Goal: Information Seeking & Learning: Learn about a topic

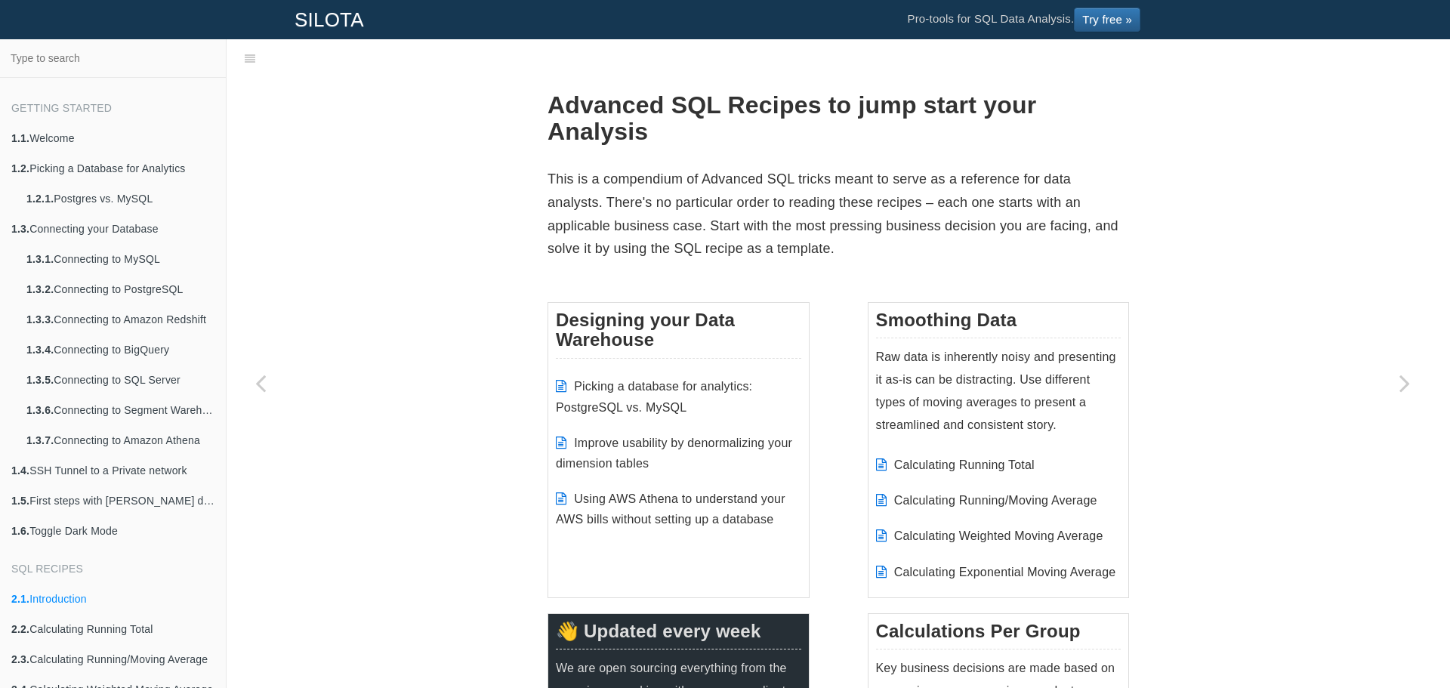
scroll to position [38, 0]
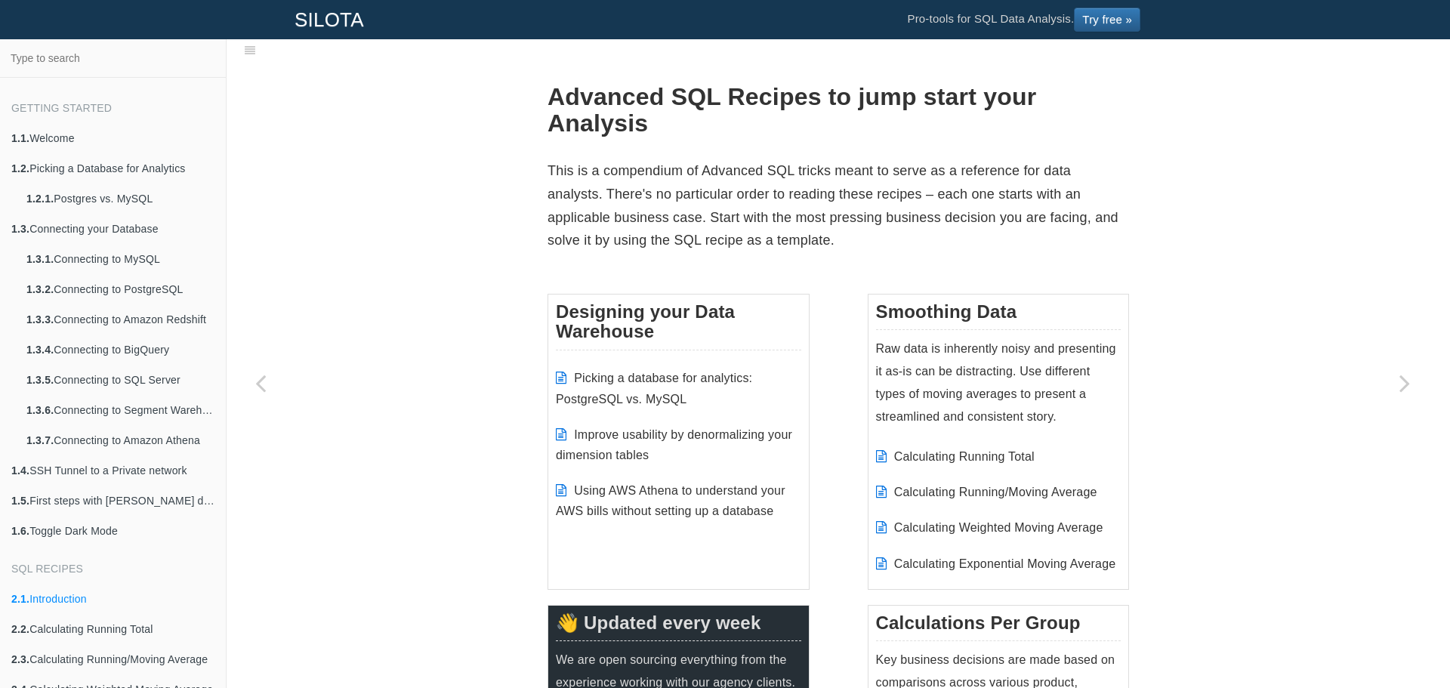
scroll to position [0, 0]
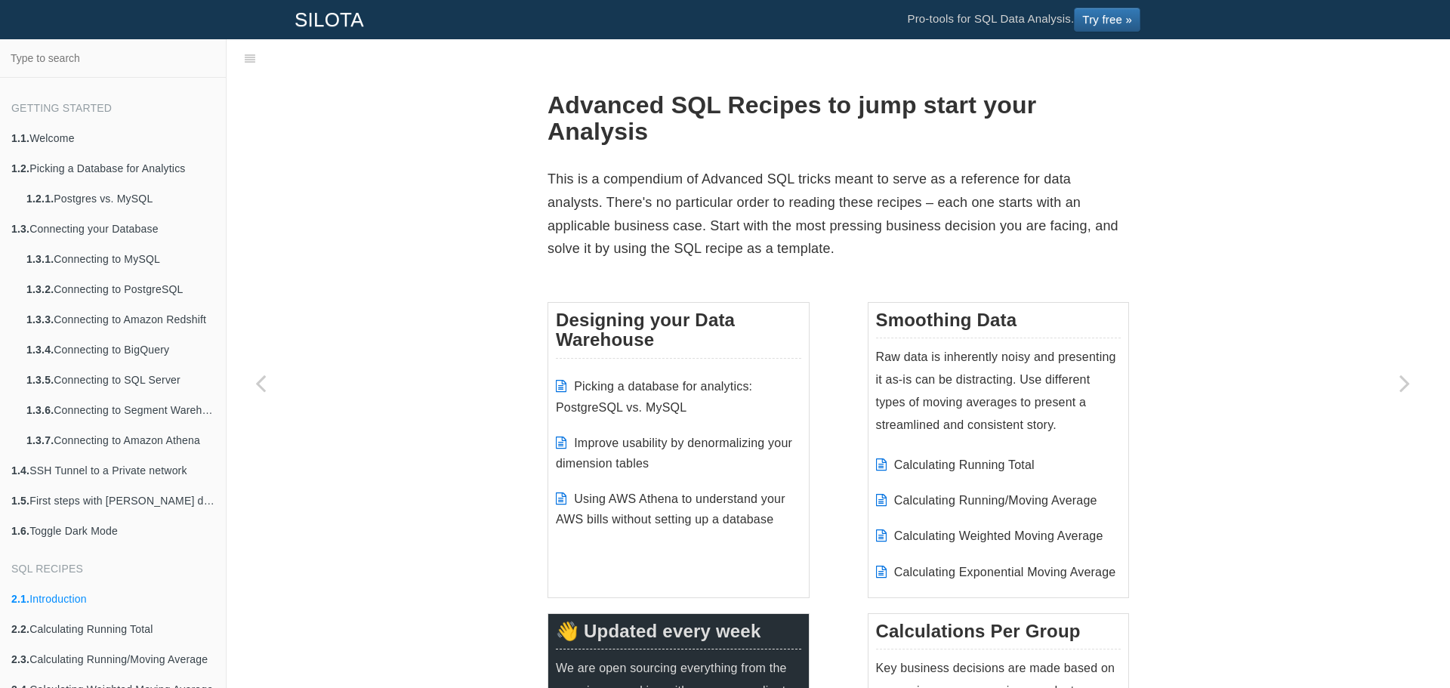
click at [986, 355] on p "Raw data is inherently noisy and presenting it as-is can be distracting. Use di…" at bounding box center [998, 391] width 245 height 91
click at [986, 354] on p "Raw data is inherently noisy and presenting it as-is can be distracting. Use di…" at bounding box center [998, 391] width 245 height 91
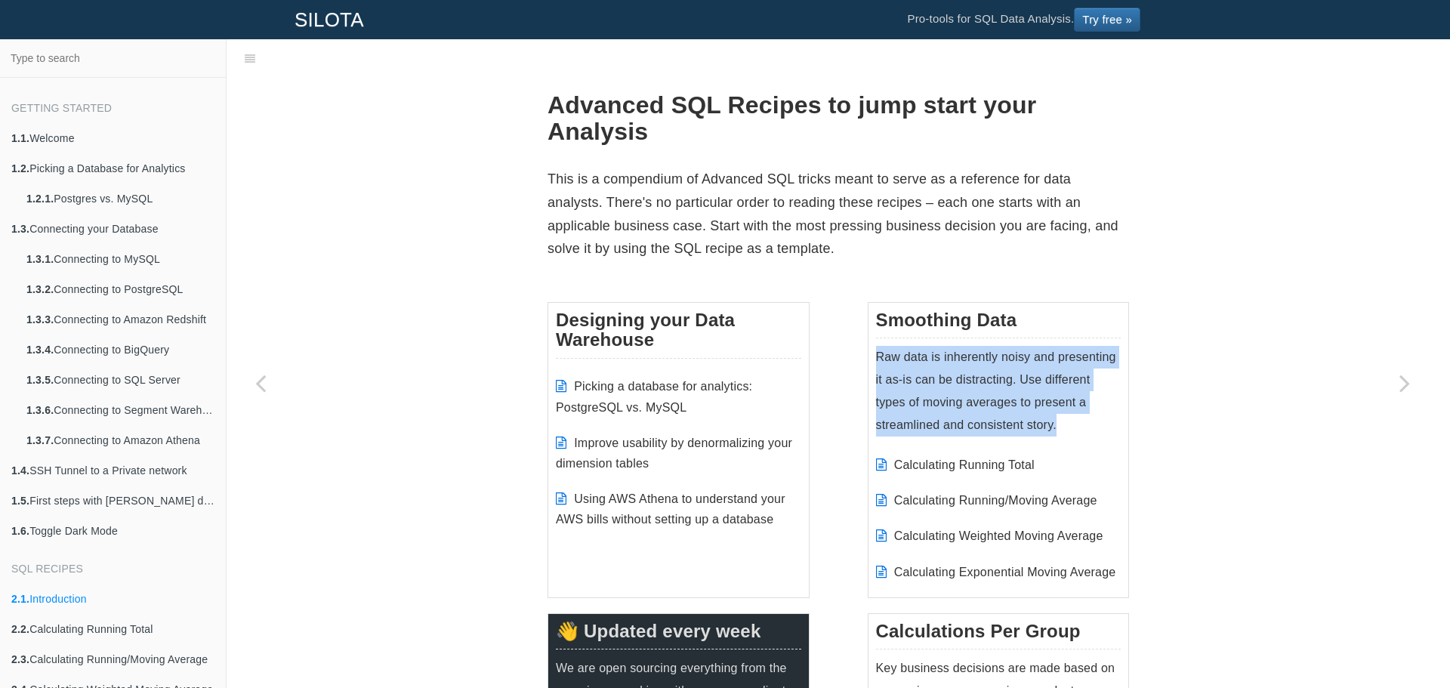
click at [986, 354] on p "Raw data is inherently noisy and presenting it as-is can be distracting. Use di…" at bounding box center [998, 391] width 245 height 91
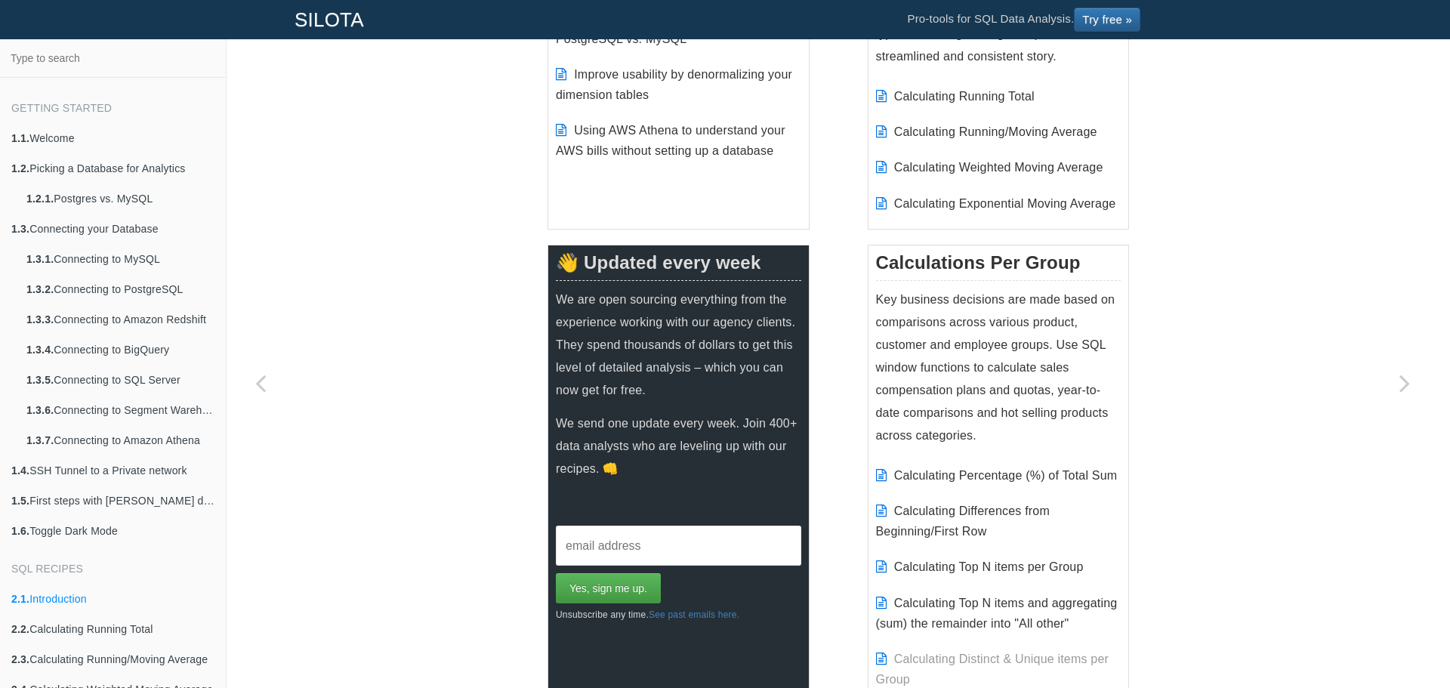
scroll to position [529, 0]
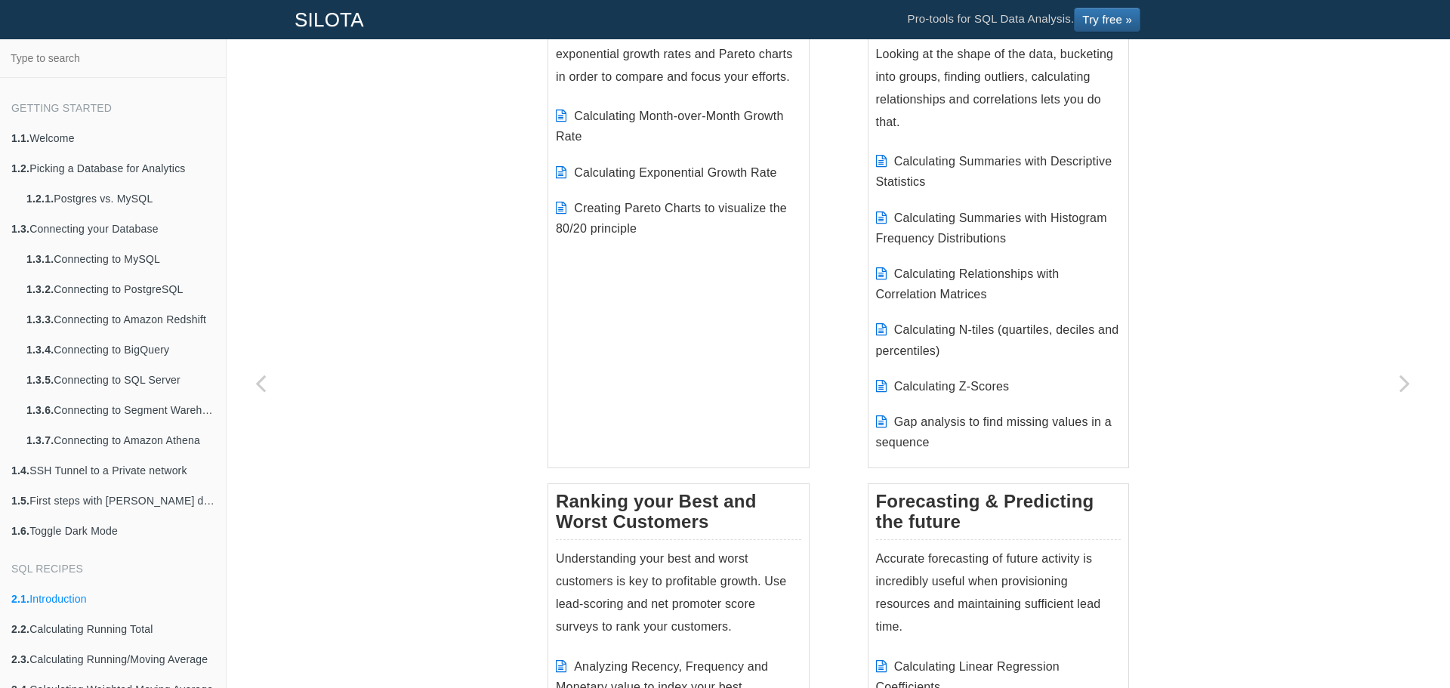
scroll to position [1360, 0]
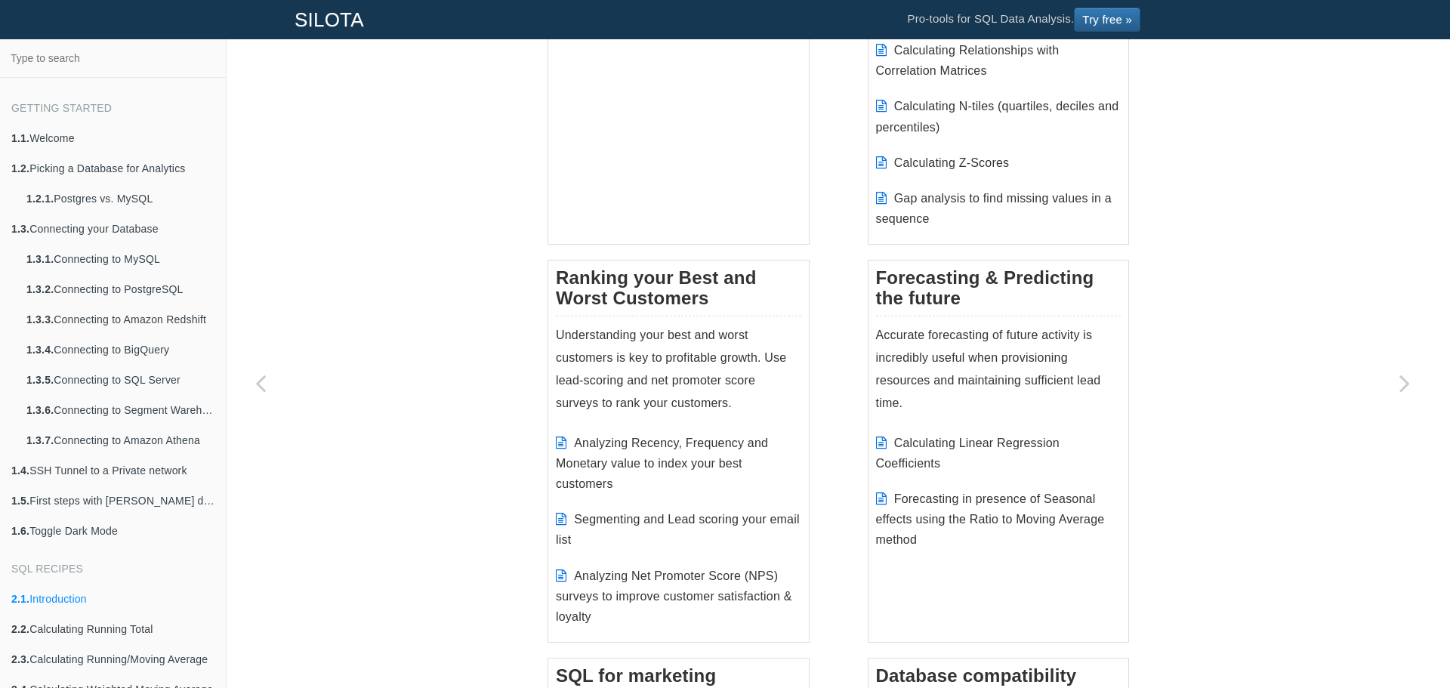
click at [1225, 387] on div "Advanced SQL Recipes to jump start your Analysis This is a compendium of Advanc…" at bounding box center [839, 608] width 1224 height 3782
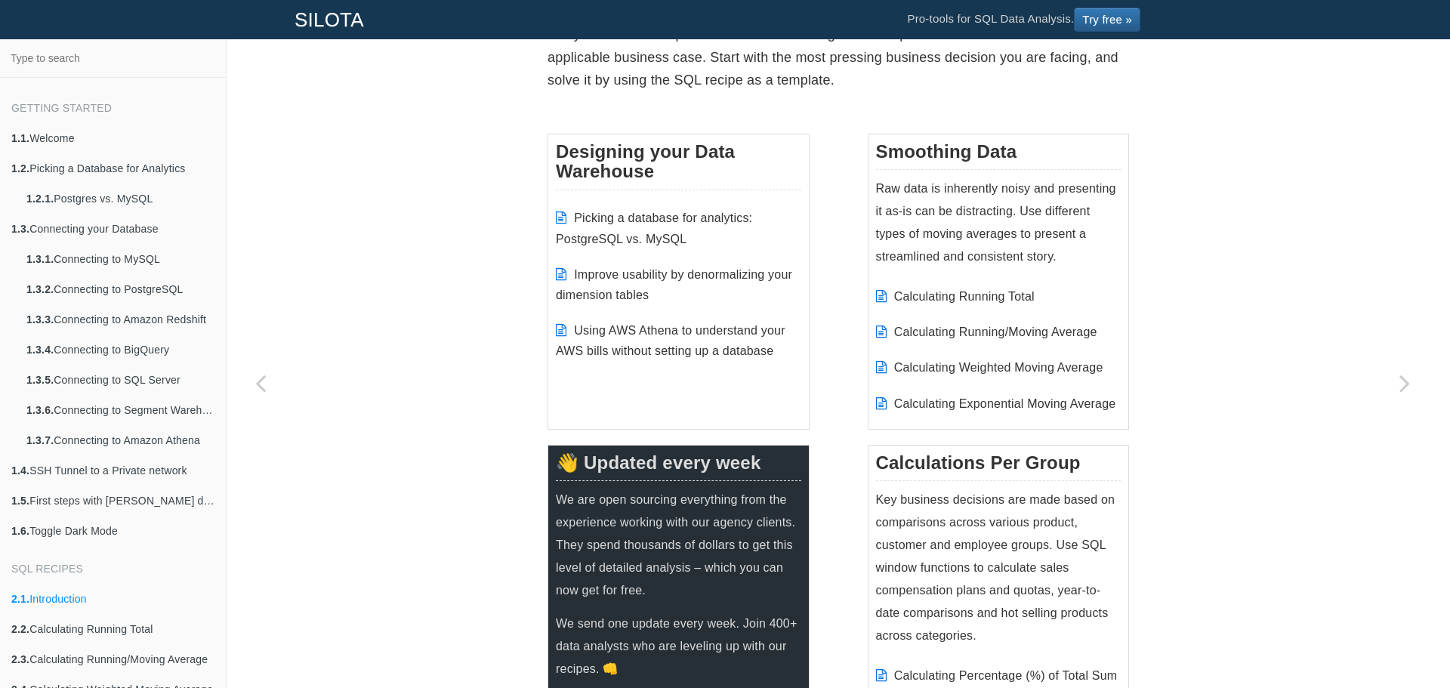
scroll to position [0, 0]
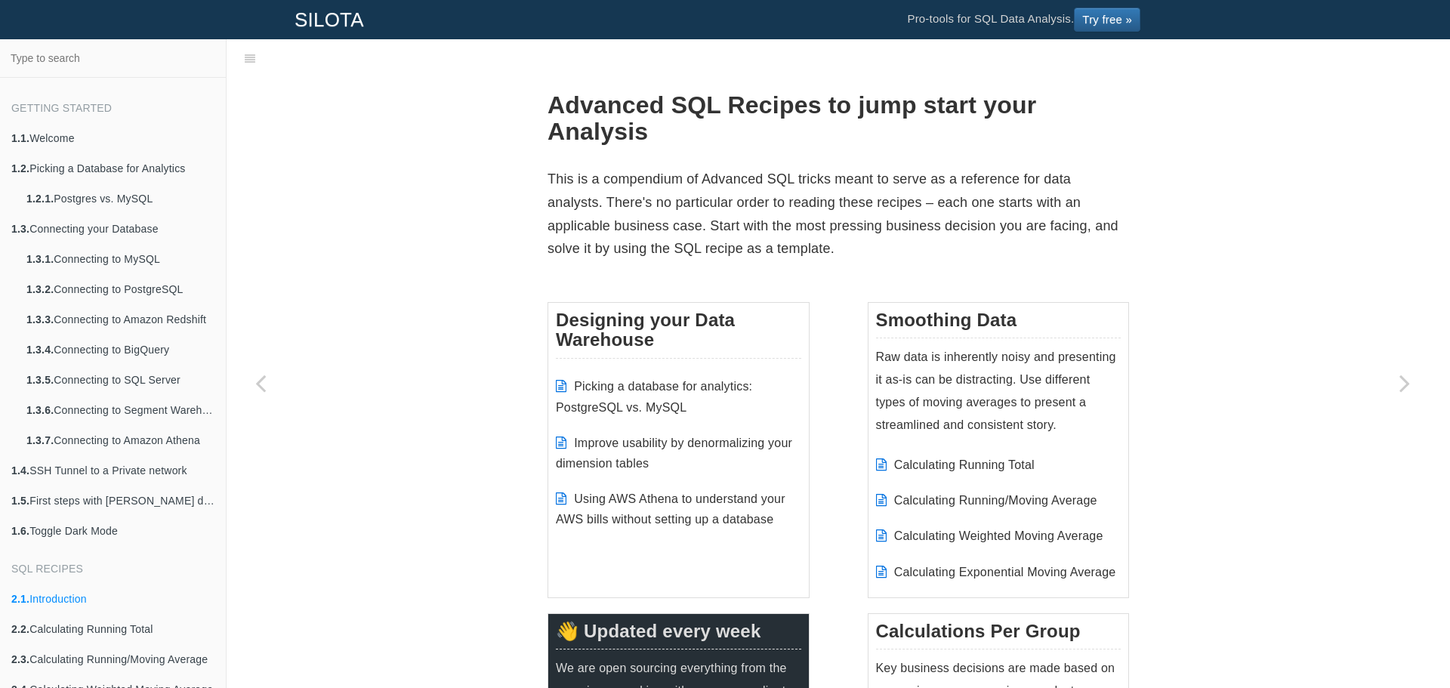
click at [878, 99] on h1 "Advanced SQL Recipes to jump start your Analysis" at bounding box center [839, 118] width 582 height 53
click at [885, 101] on h1 "Advanced SQL Recipes to jump start your Analysis" at bounding box center [839, 118] width 582 height 53
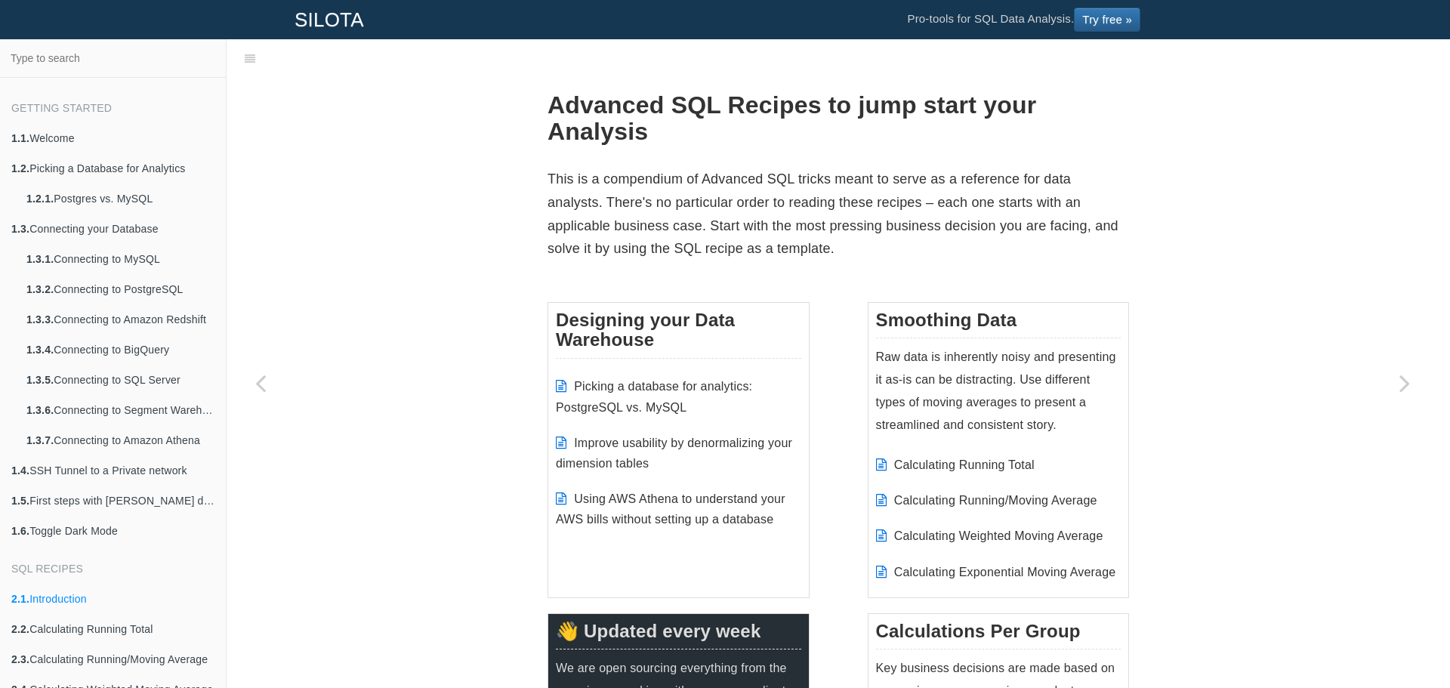
click at [724, 227] on p "This is a compendium of Advanced SQL tricks meant to serve as a reference for d…" at bounding box center [839, 214] width 582 height 92
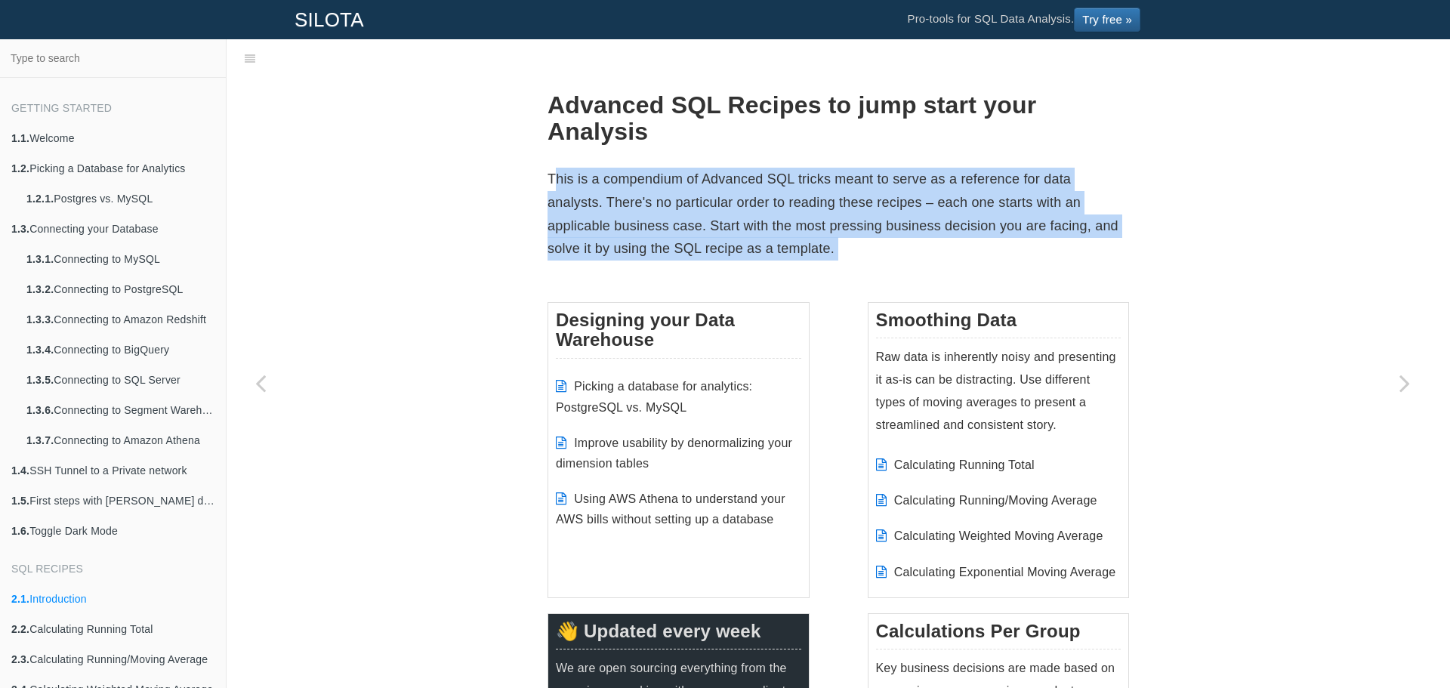
click at [724, 227] on p "This is a compendium of Advanced SQL tricks meant to serve as a reference for d…" at bounding box center [839, 214] width 582 height 92
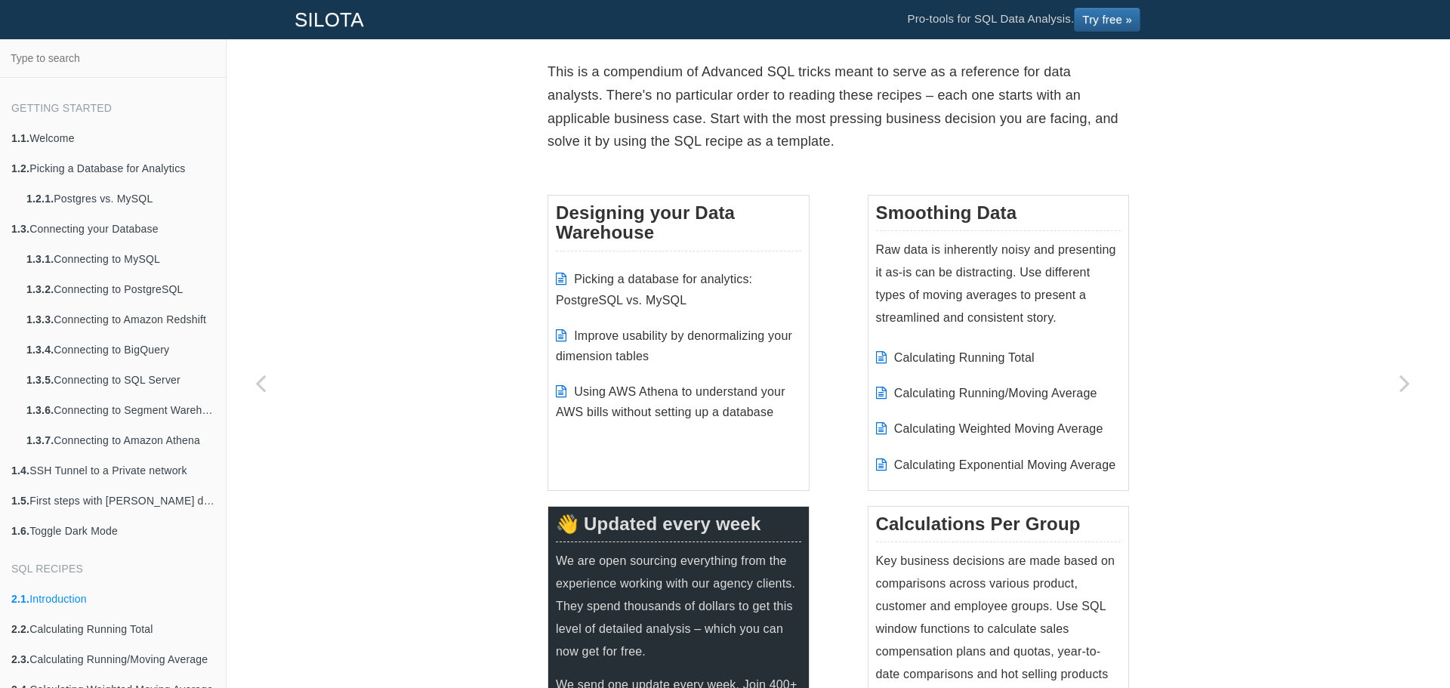
scroll to position [227, 0]
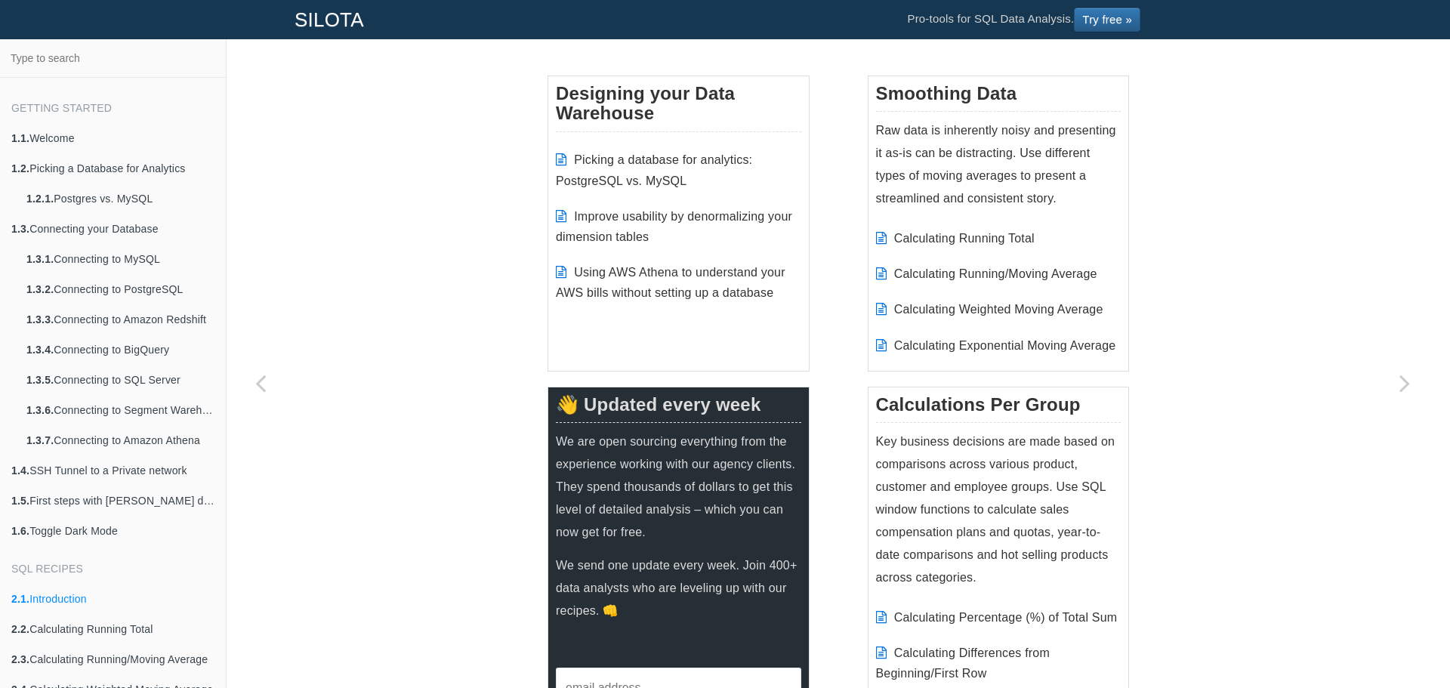
click at [1015, 233] on link "Calculating Running Total" at bounding box center [964, 238] width 140 height 13
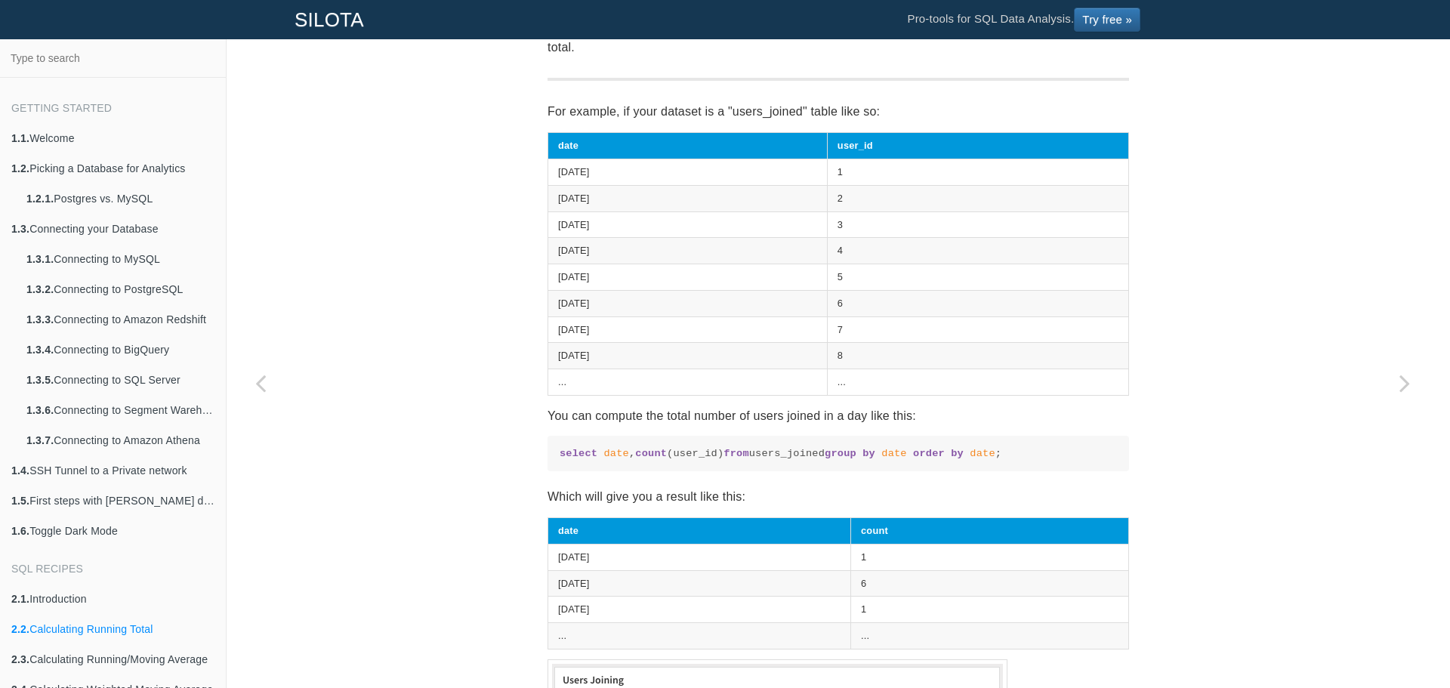
scroll to position [378, 0]
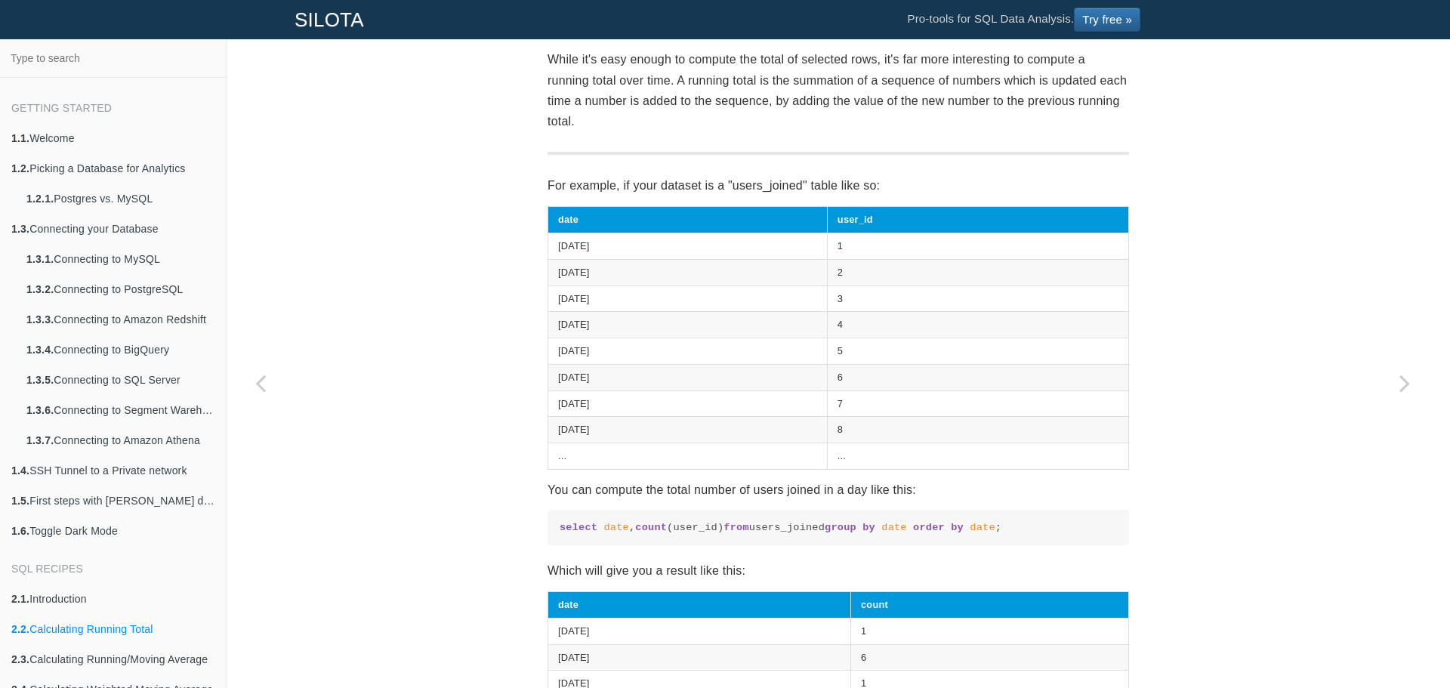
scroll to position [151, 0]
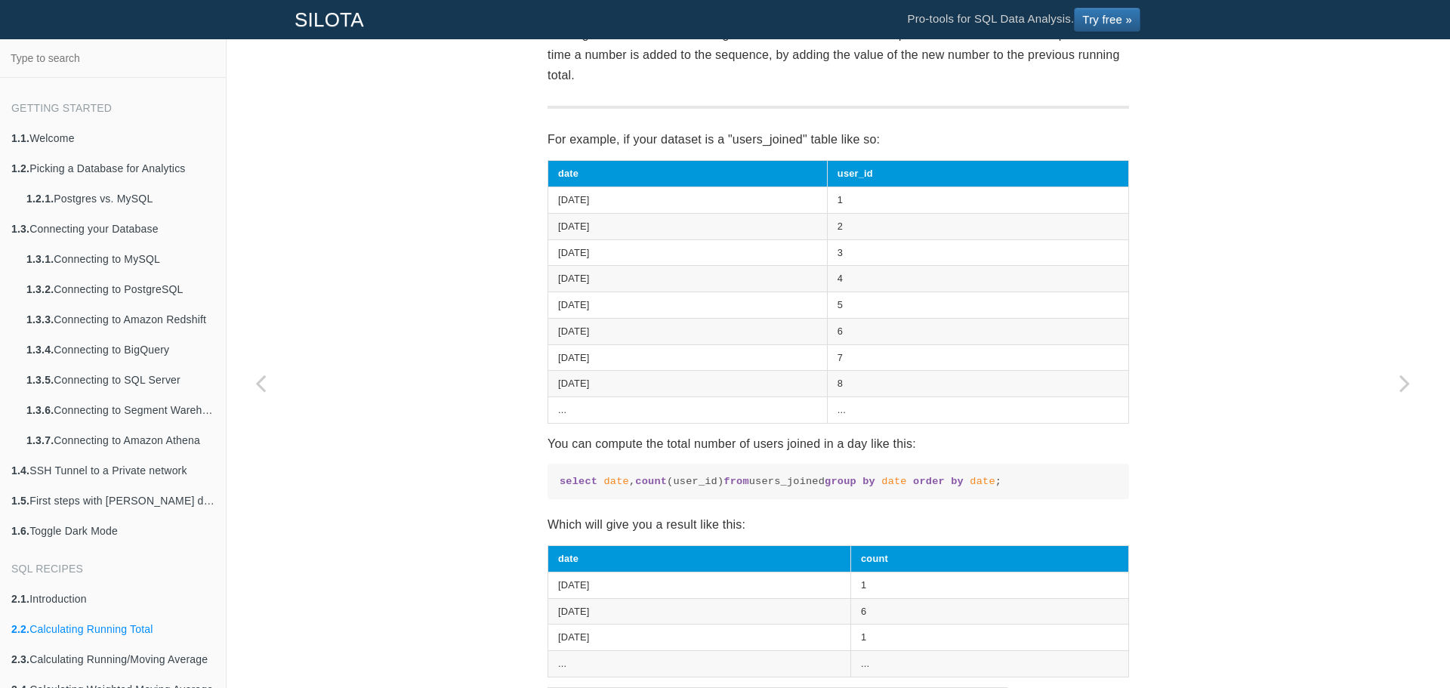
scroll to position [227, 0]
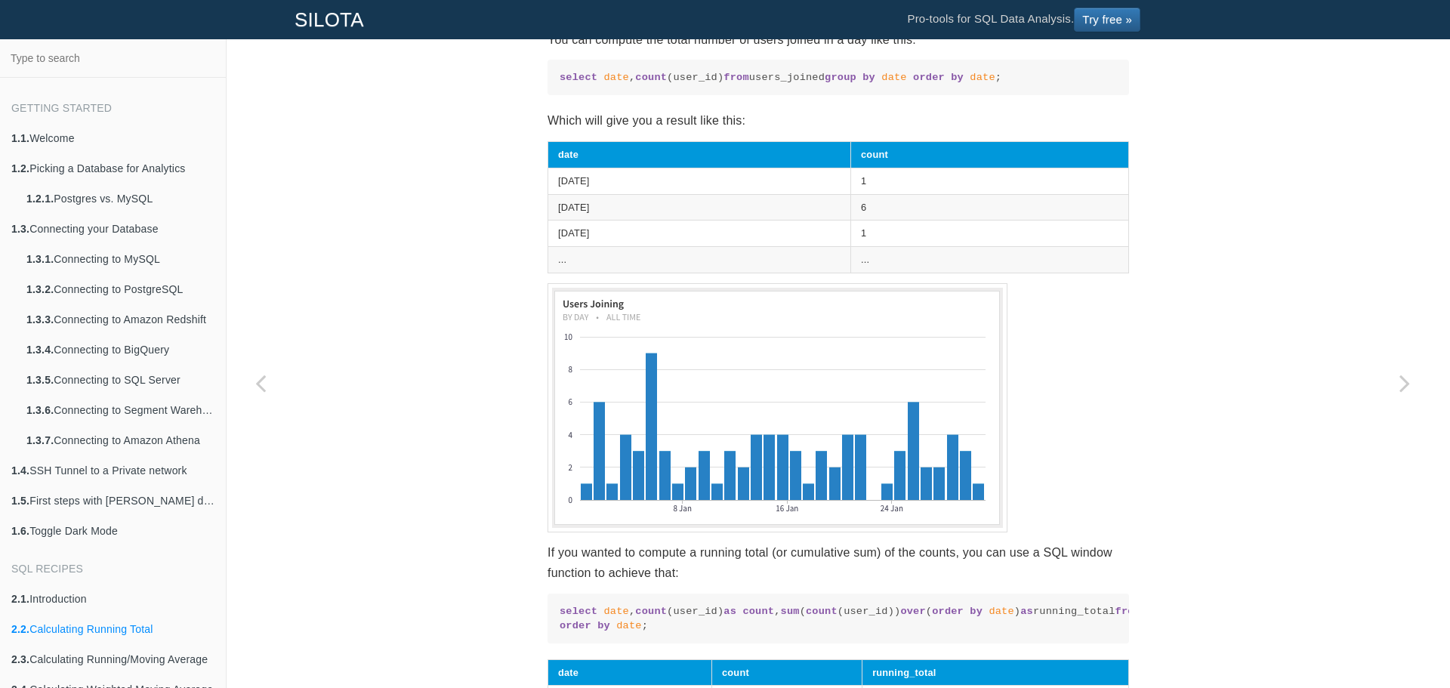
scroll to position [831, 0]
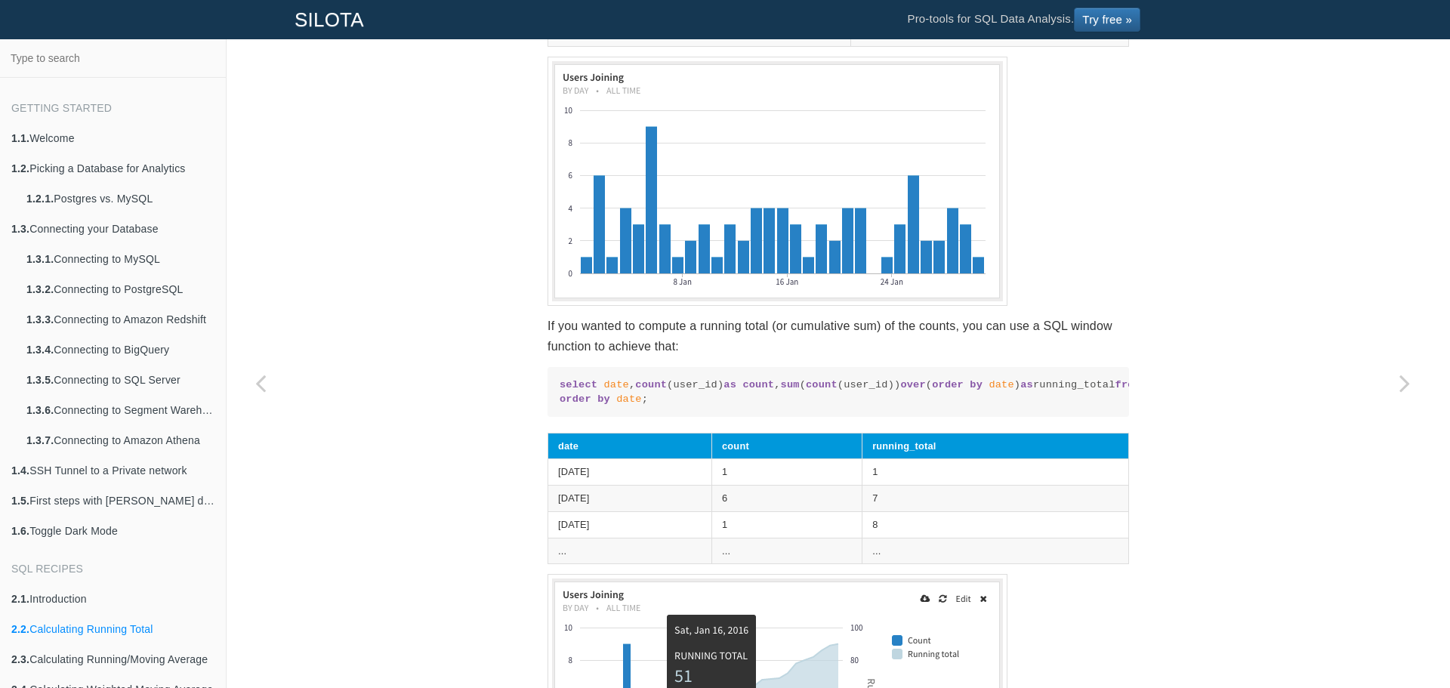
click at [1273, 495] on div "SQL Recipes Smoothing Data Calculating Running Total Calculating Running Total …" at bounding box center [839, 251] width 1224 height 2011
click at [1273, 458] on div "SQL Recipes Smoothing Data Calculating Running Total Calculating Running Total …" at bounding box center [839, 251] width 1224 height 2011
click at [1267, 480] on div "SQL Recipes Smoothing Data Calculating Running Total Calculating Running Total …" at bounding box center [839, 251] width 1224 height 2011
click at [1163, 486] on div "SQL Recipes Smoothing Data Calculating Running Total Calculating Running Total …" at bounding box center [839, 251] width 1224 height 2011
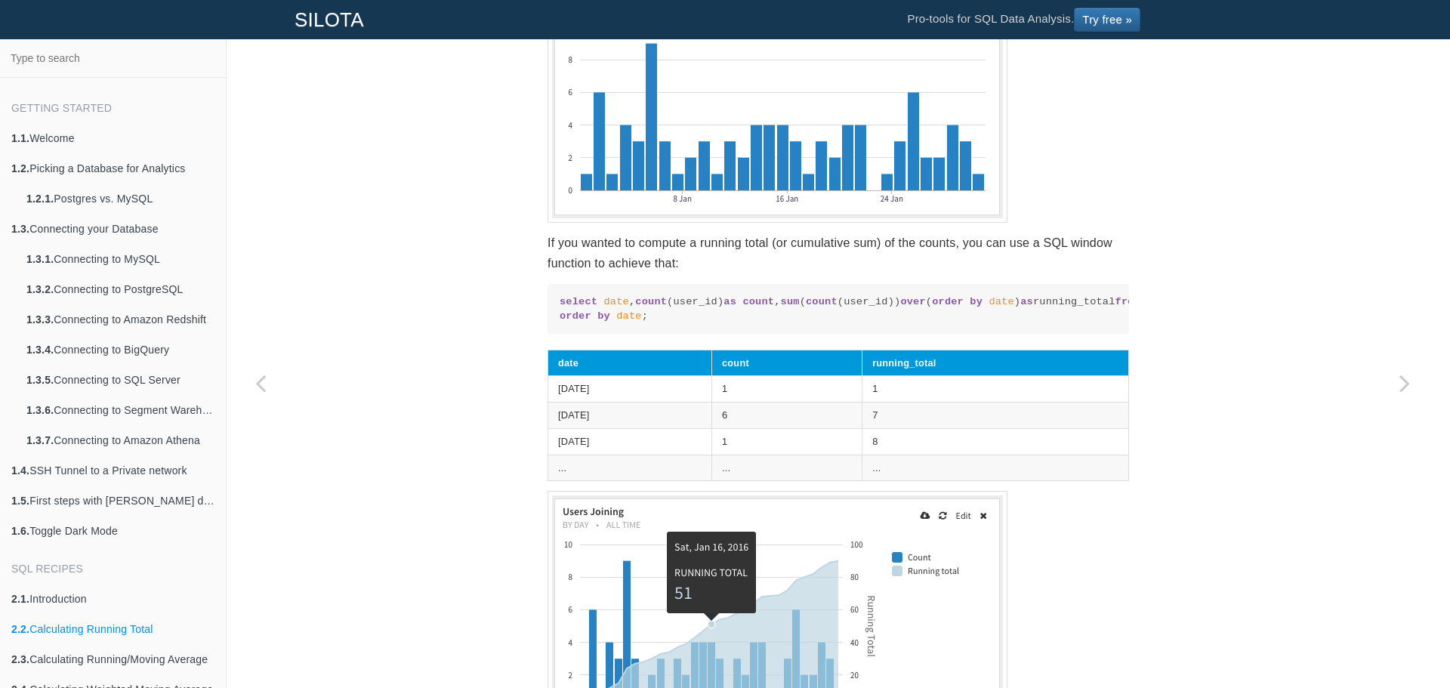
scroll to position [982, 0]
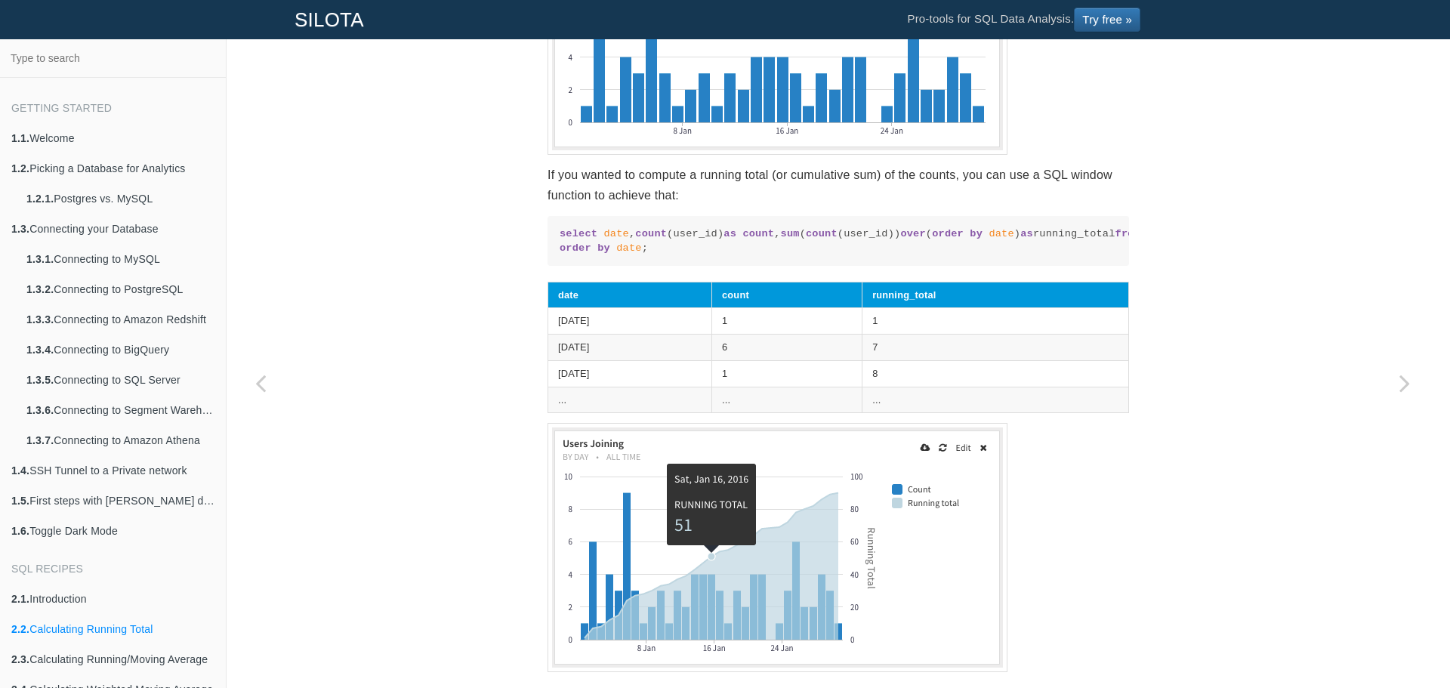
click at [1201, 487] on div "SQL Recipes Smoothing Data Calculating Running Total Calculating Running Total …" at bounding box center [839, 100] width 1224 height 2011
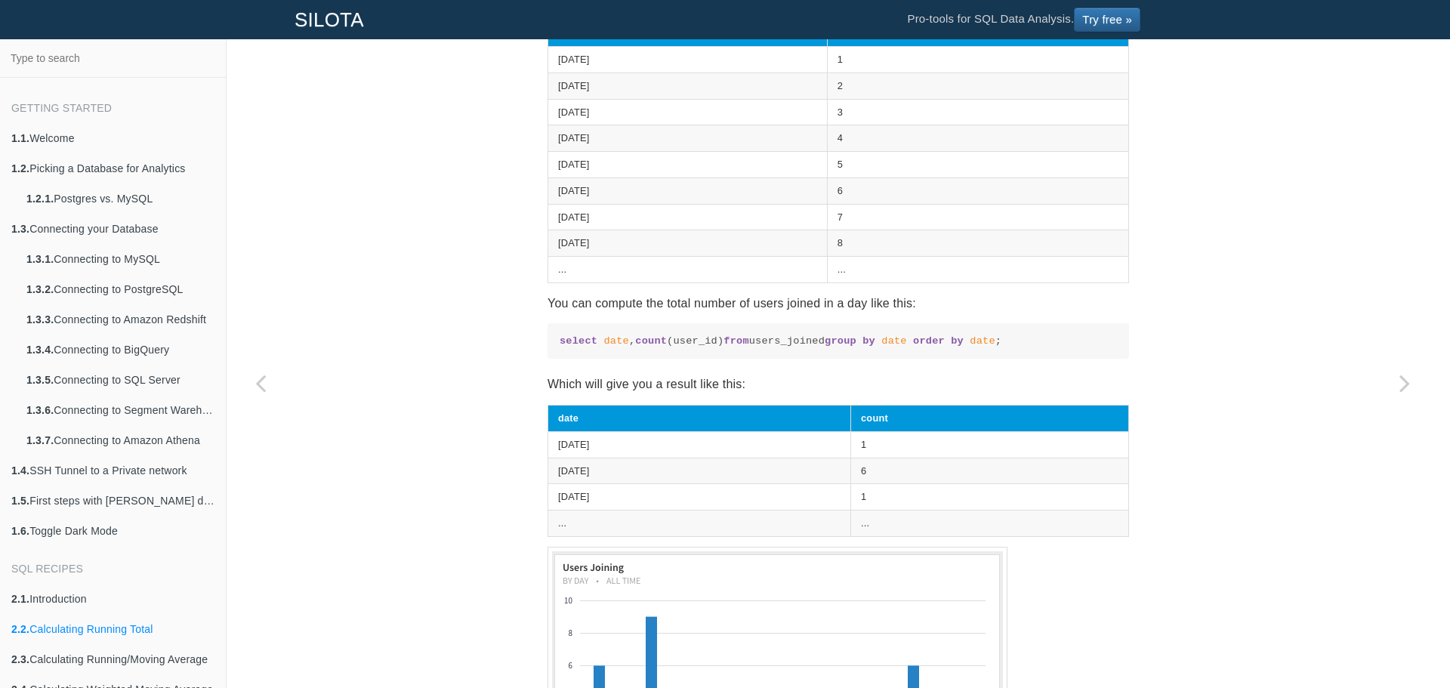
scroll to position [0, 0]
